Goal: Transaction & Acquisition: Purchase product/service

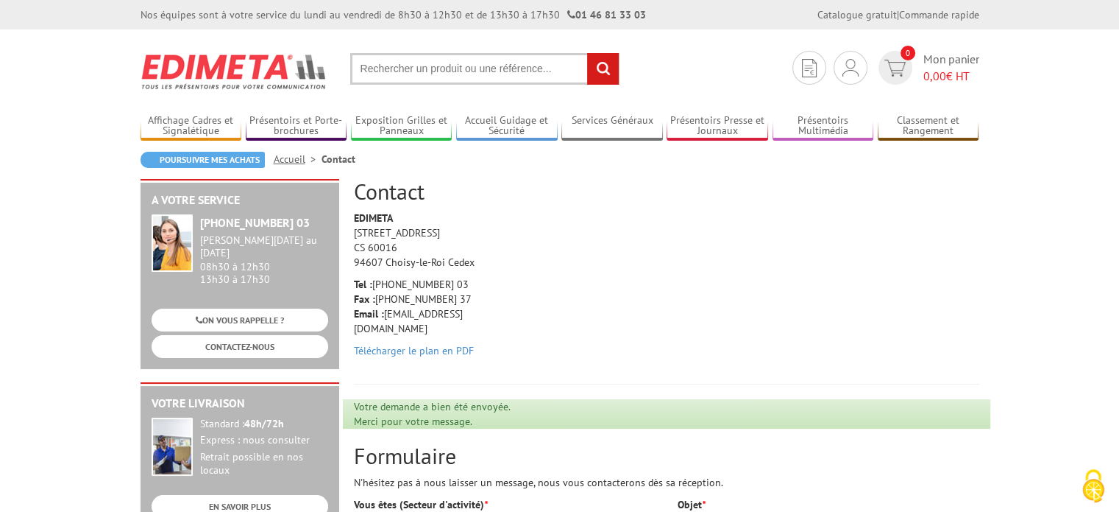
click at [505, 158] on div "Poursuivre mes achats Accueil Contact" at bounding box center [560, 165] width 839 height 27
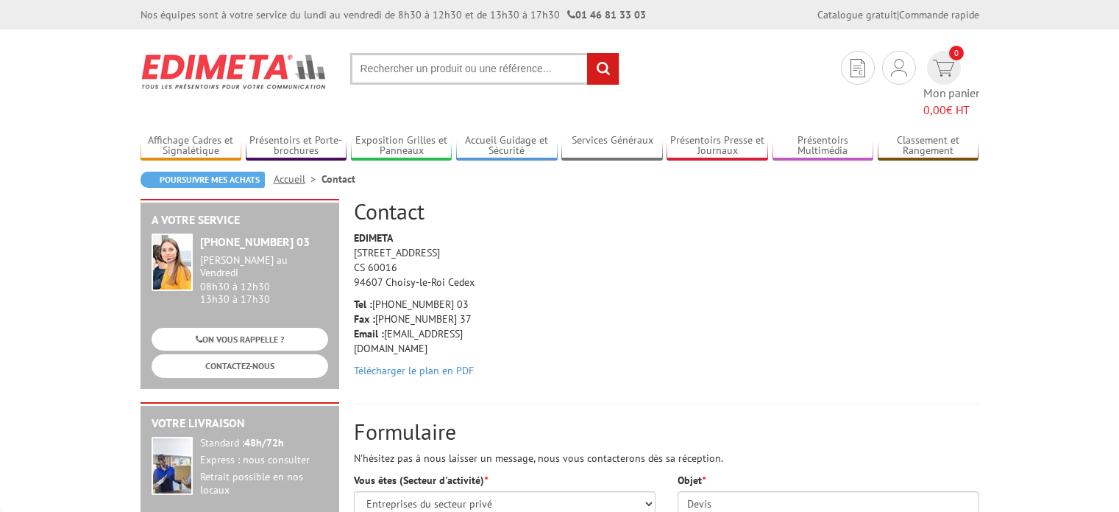
select select "878"
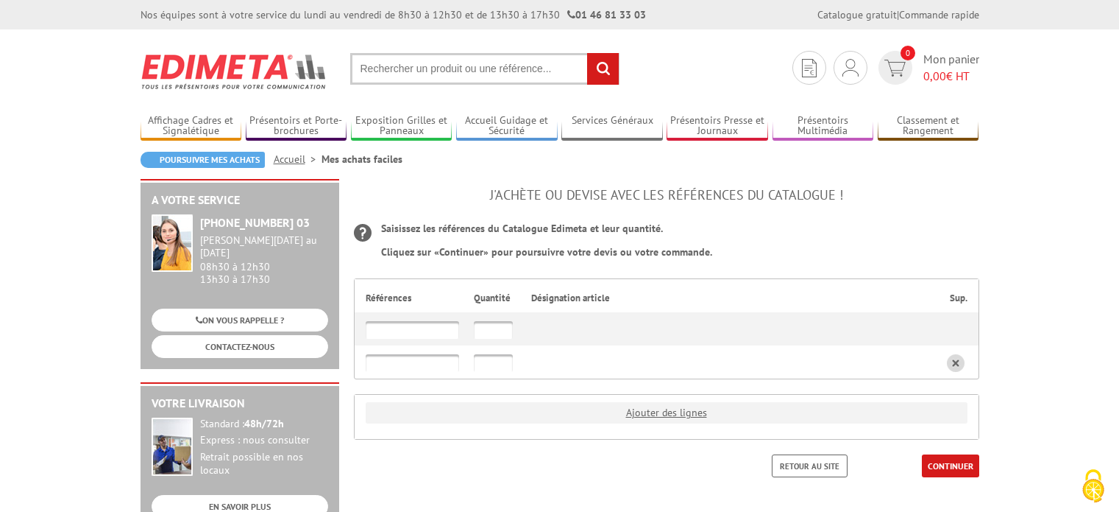
scroll to position [147, 0]
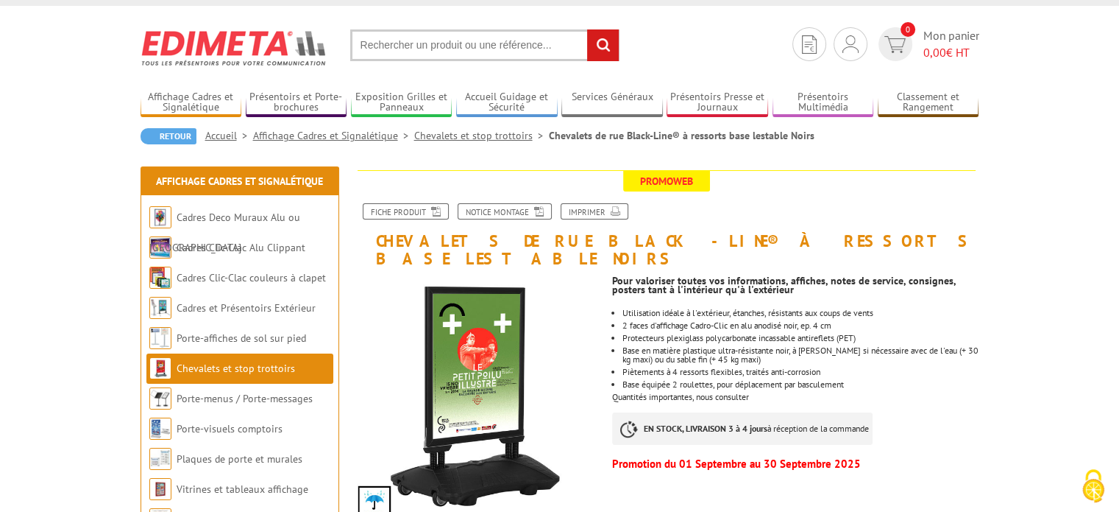
scroll to position [25, 0]
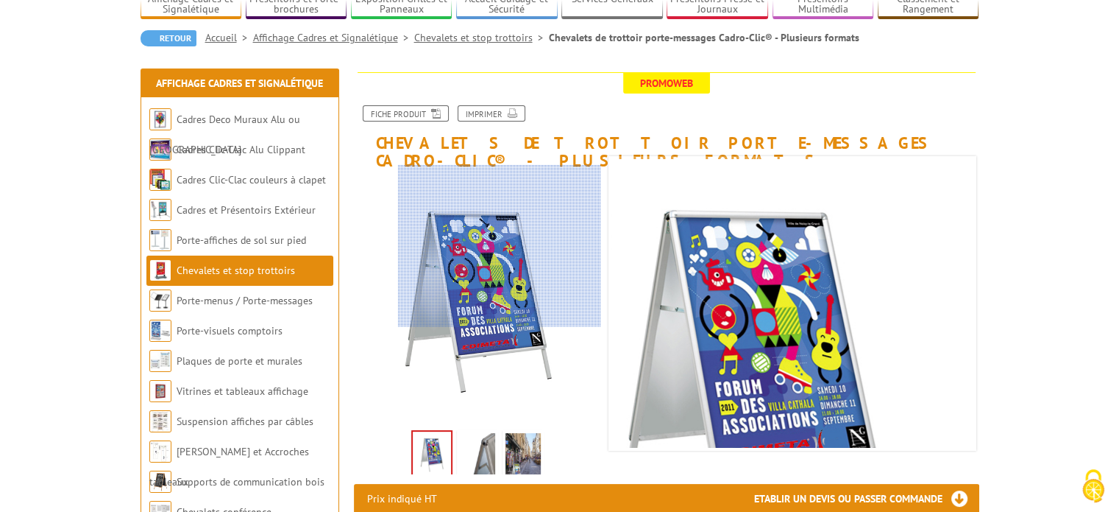
scroll to position [147, 0]
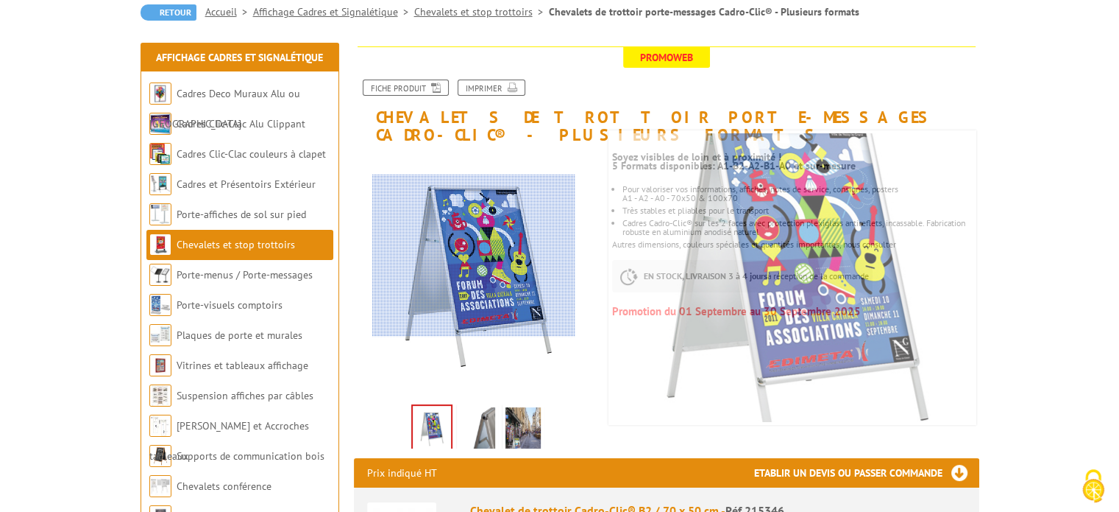
click at [474, 255] on div at bounding box center [473, 255] width 203 height 162
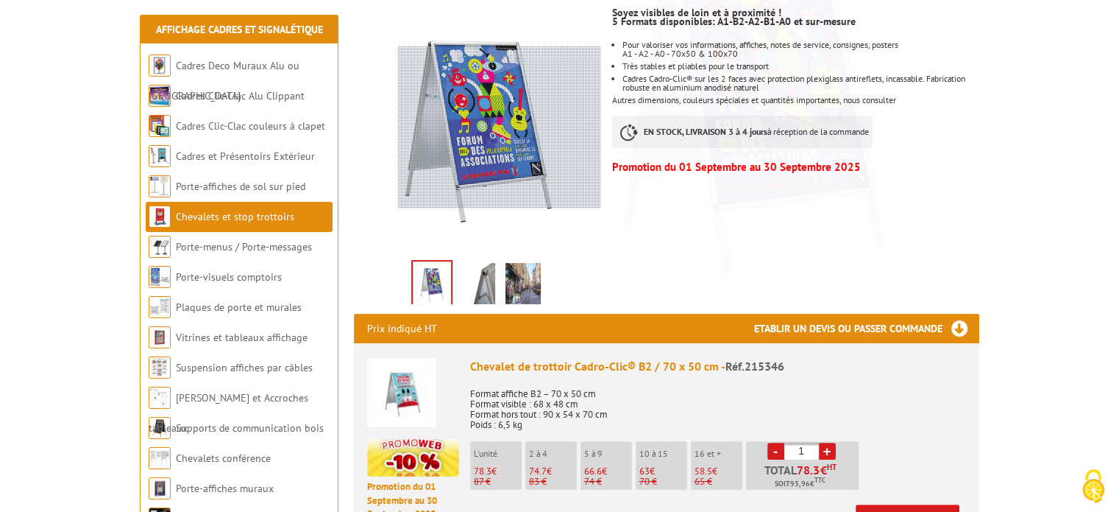
scroll to position [294, 0]
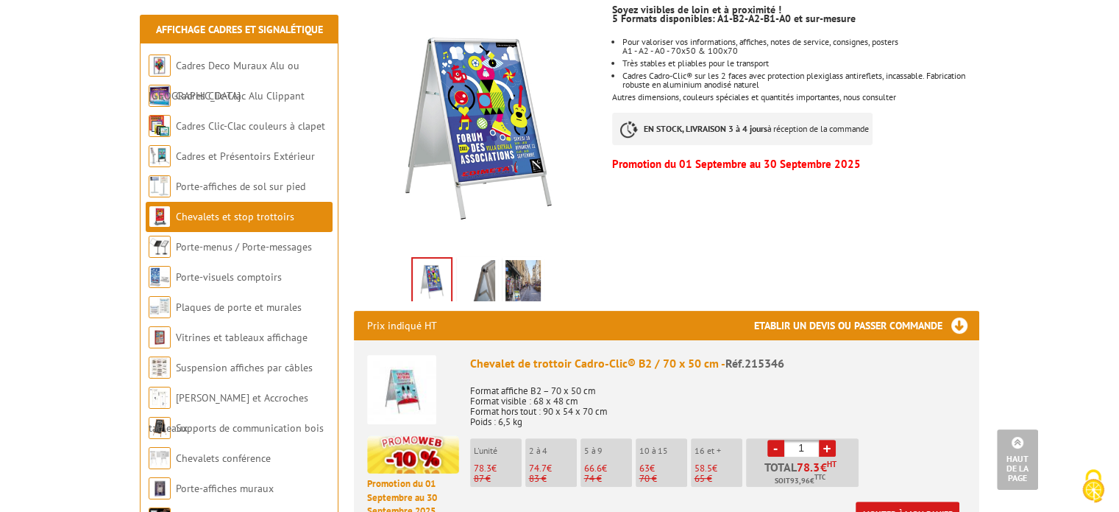
click at [415, 376] on img at bounding box center [401, 389] width 69 height 69
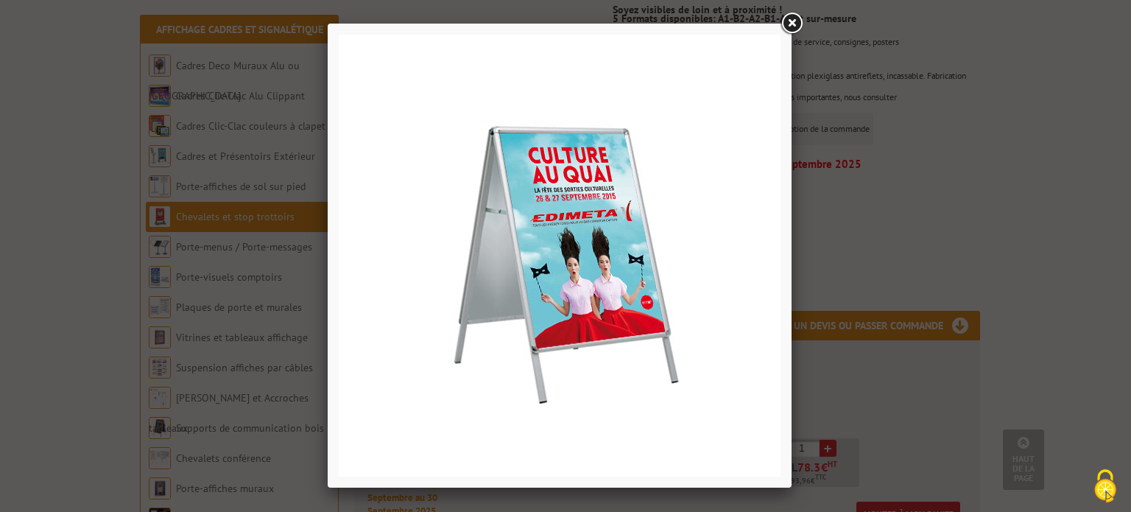
click at [789, 26] on link at bounding box center [791, 23] width 26 height 26
